Goal: Book appointment/travel/reservation

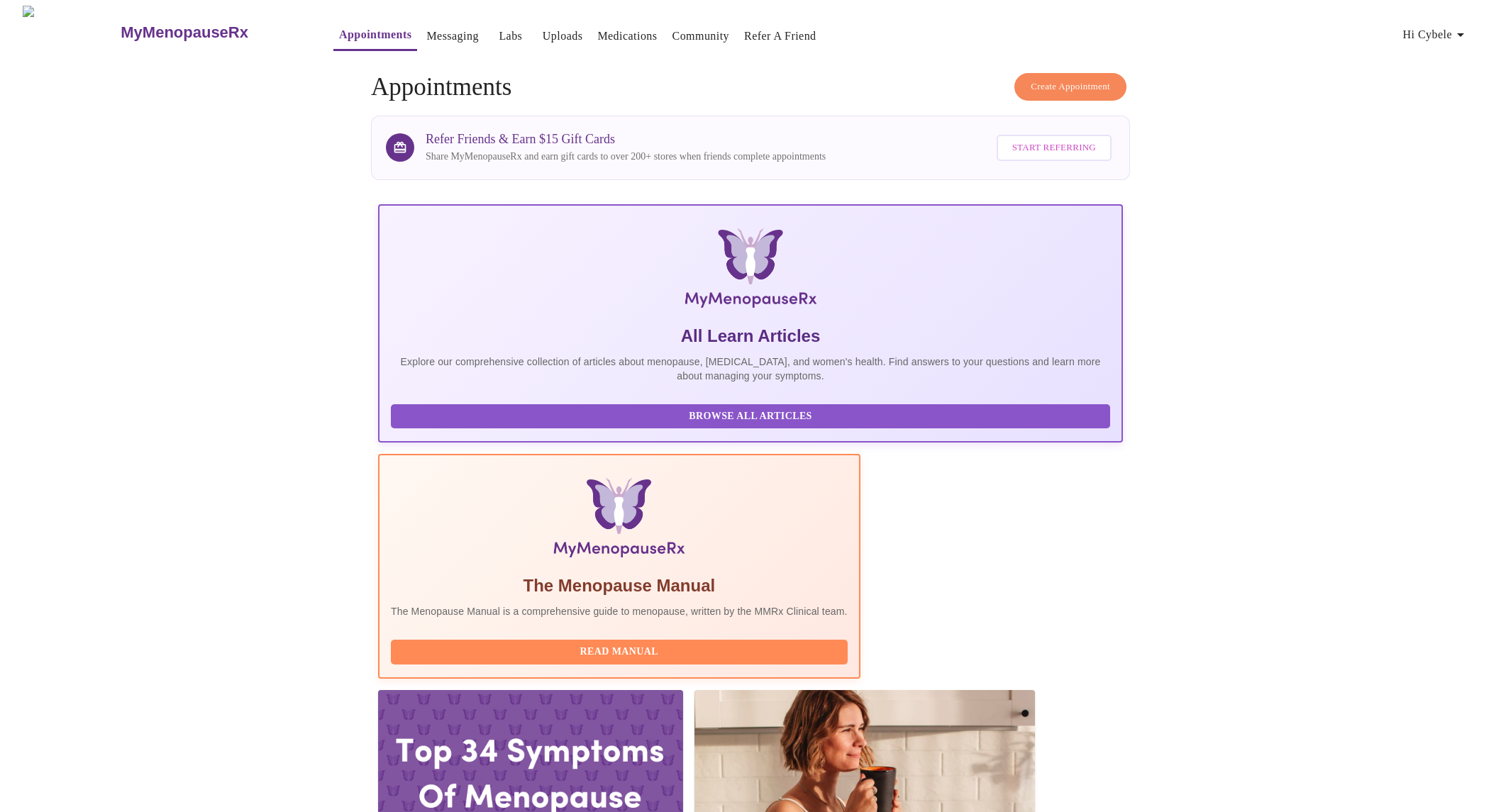
scroll to position [236, 0]
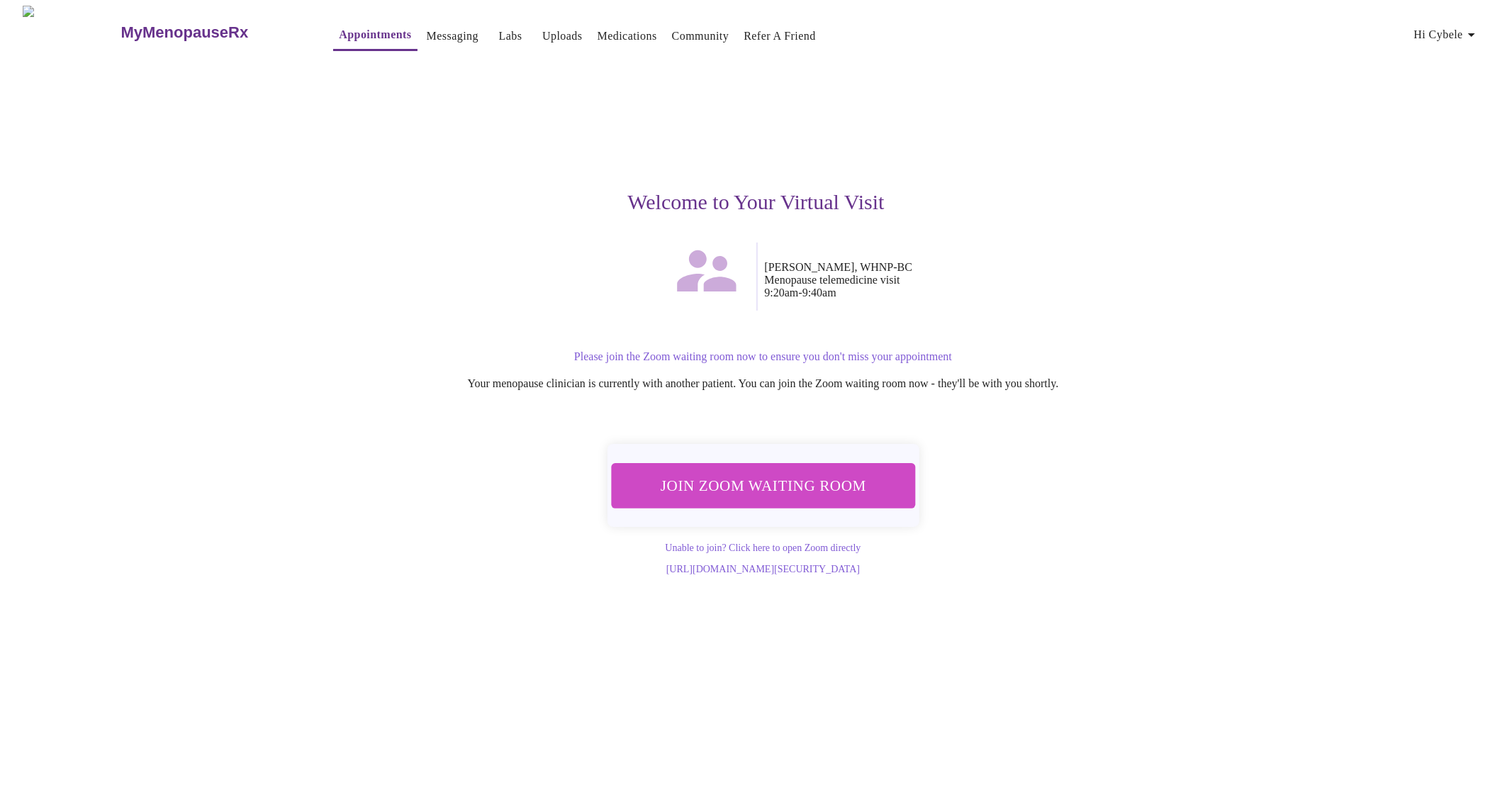
click at [738, 478] on span "Join Zoom Waiting Room" at bounding box center [762, 485] width 278 height 28
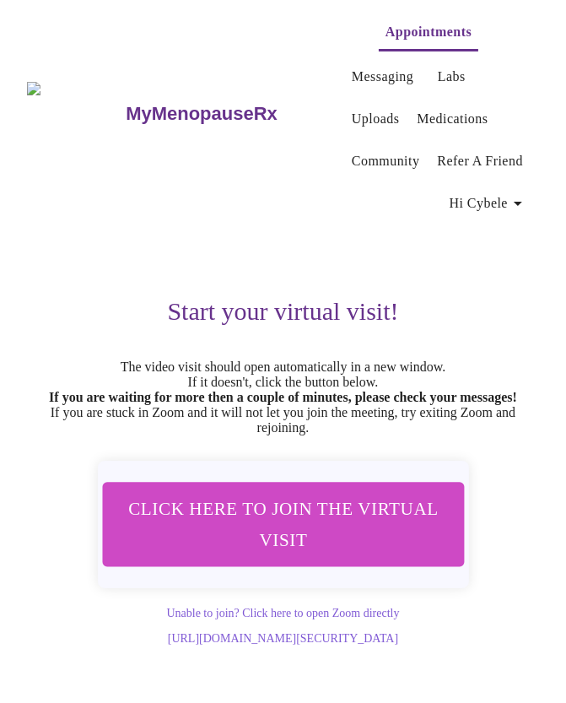
click at [342, 518] on span "Click here to join the virtual visit" at bounding box center [283, 524] width 332 height 65
